Goal: Task Accomplishment & Management: Complete application form

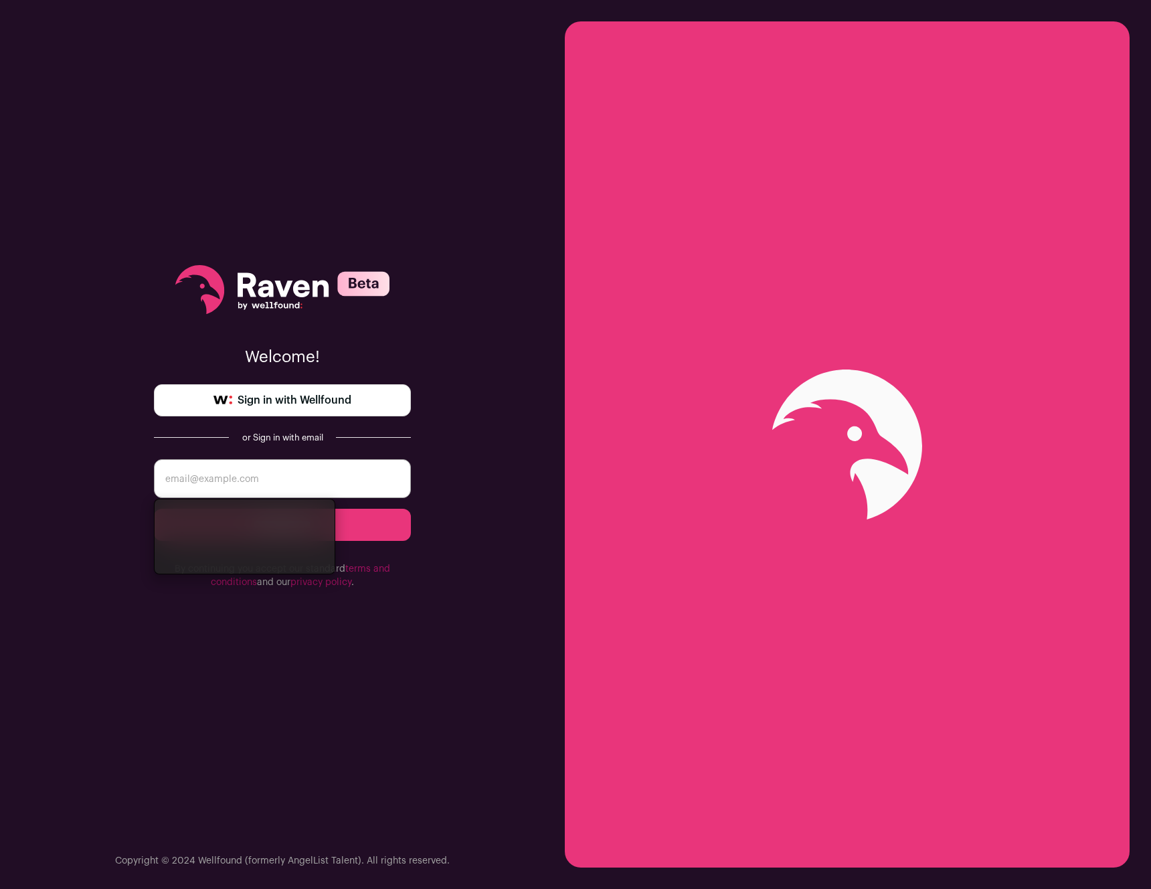
click at [286, 392] on span "Sign in with Wellfound" at bounding box center [295, 400] width 114 height 16
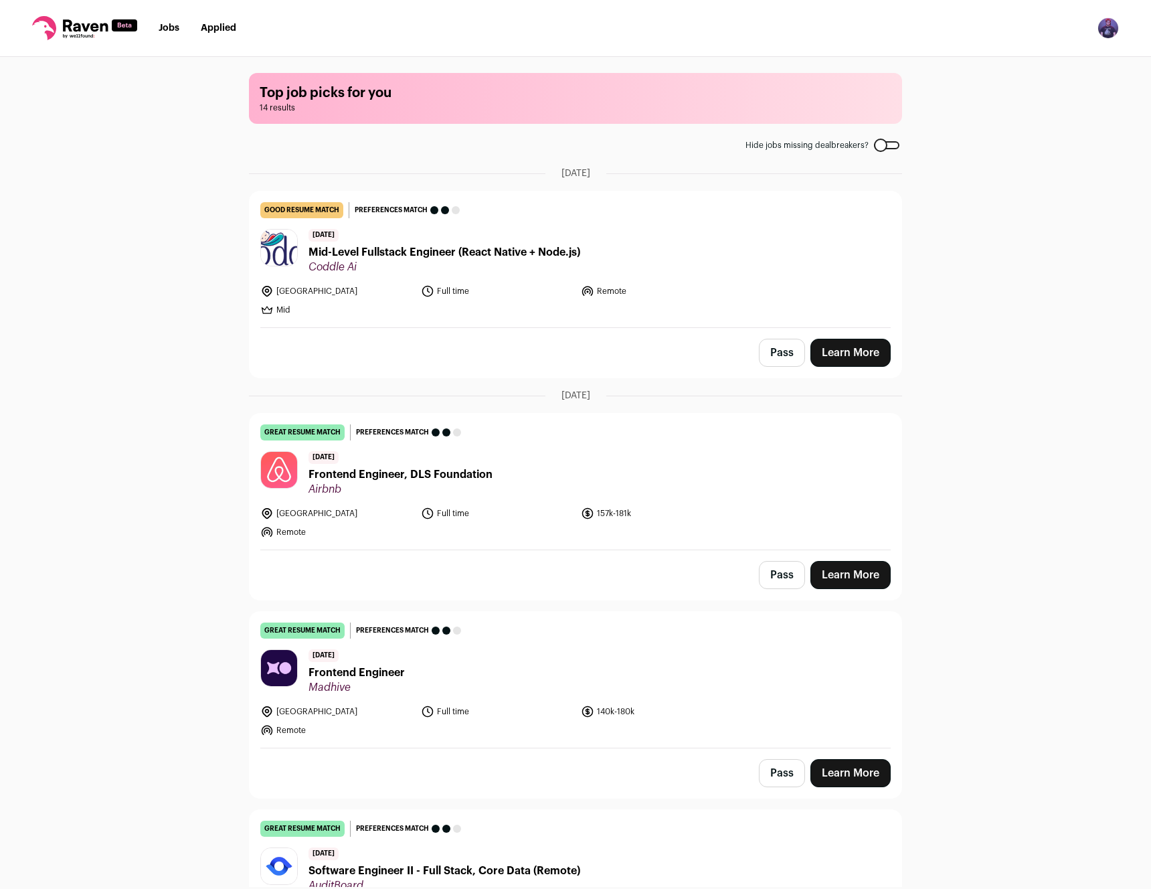
click at [404, 256] on span "Mid-Level Fullstack Engineer (React Native + Node.js)" at bounding box center [445, 252] width 272 height 16
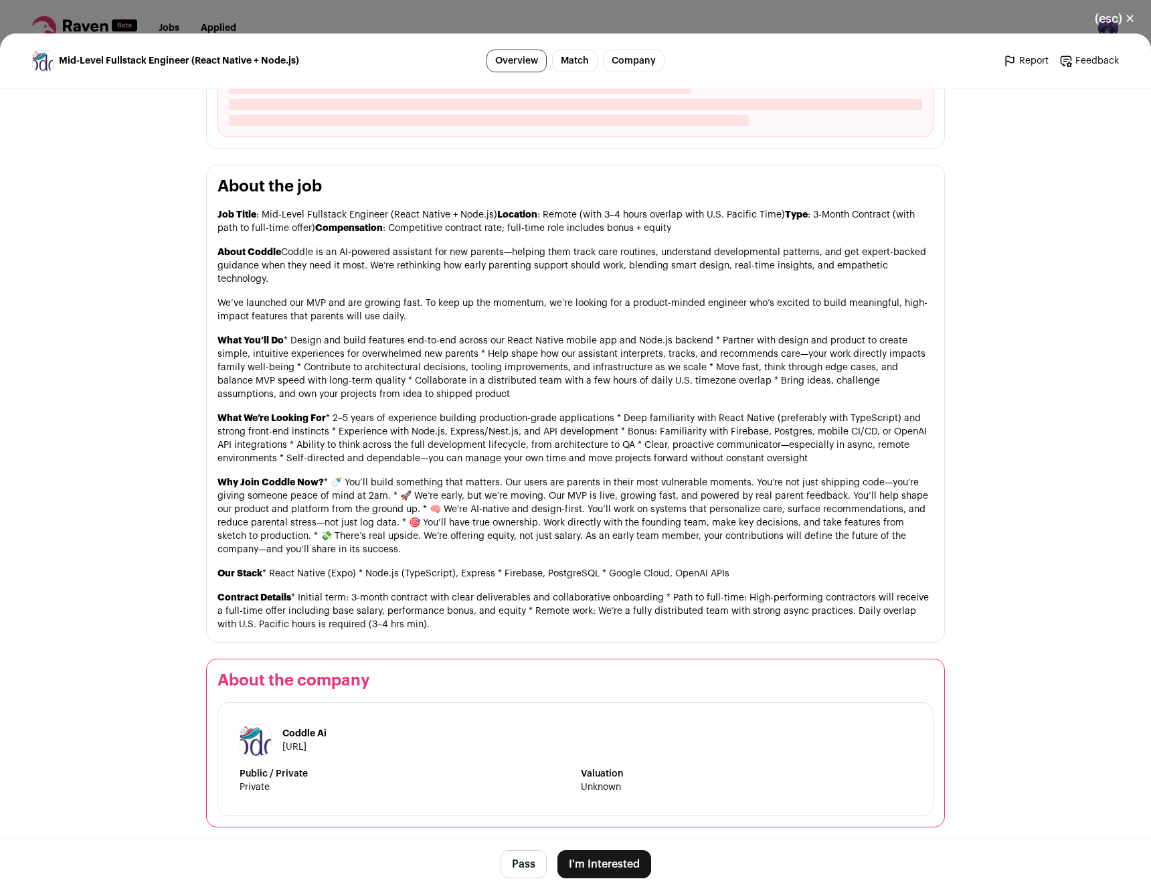
scroll to position [528, 0]
click at [608, 865] on button "I'm Interested" at bounding box center [605, 864] width 94 height 28
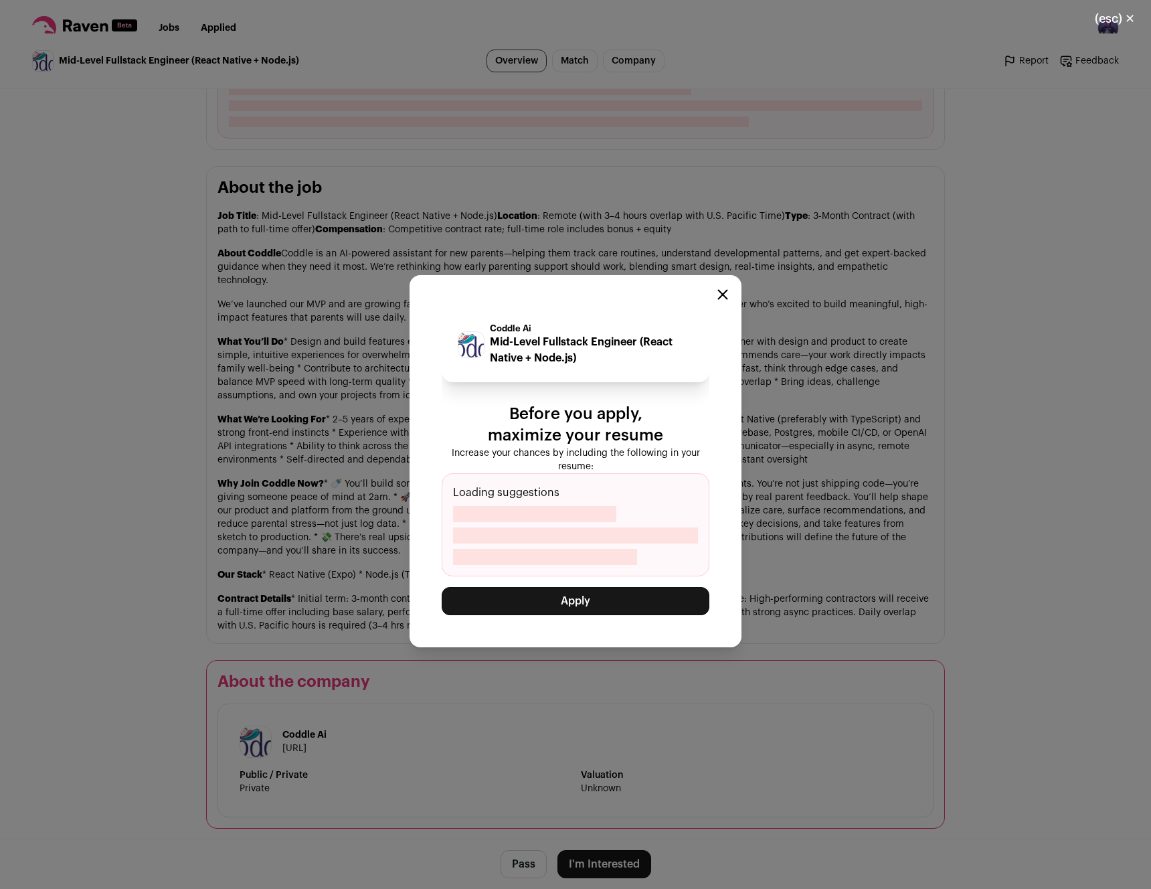
click at [595, 600] on button "Apply" at bounding box center [576, 601] width 268 height 28
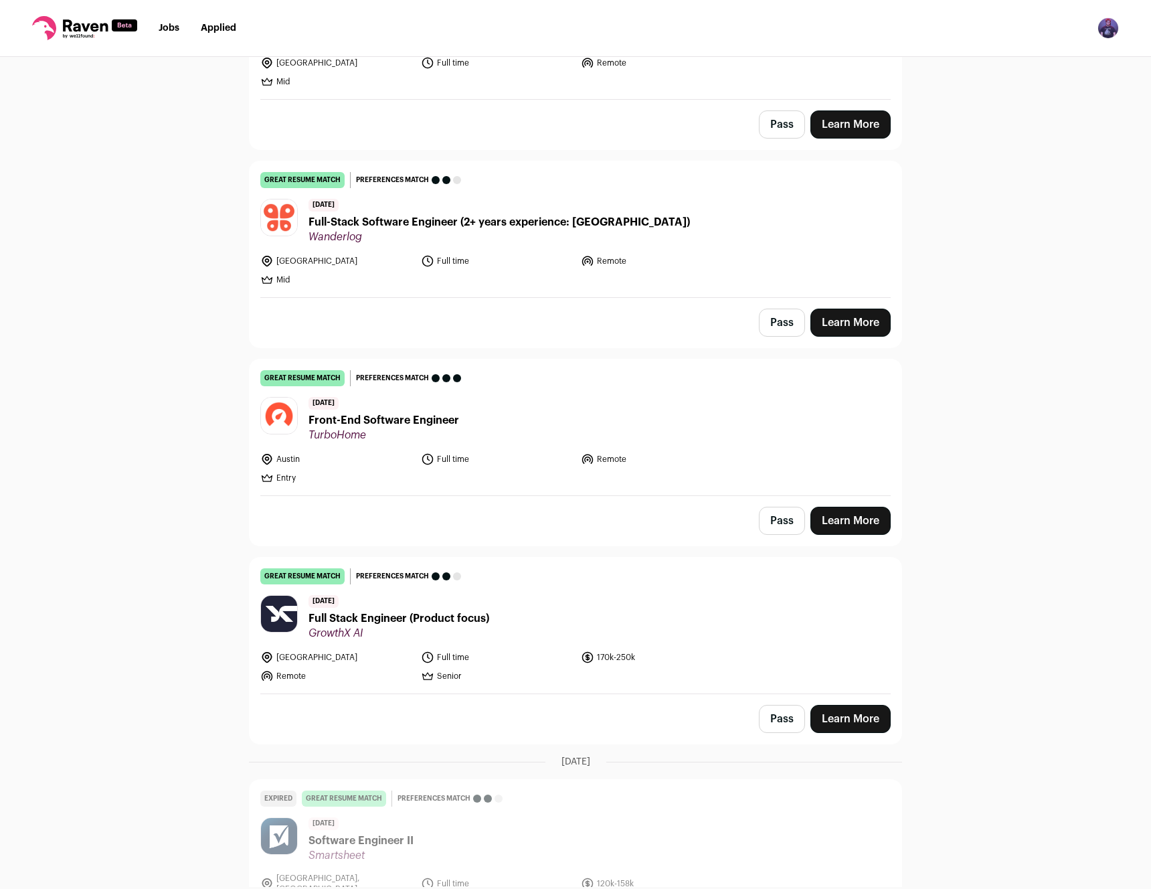
scroll to position [0, 0]
